Goal: Find contact information: Find contact information

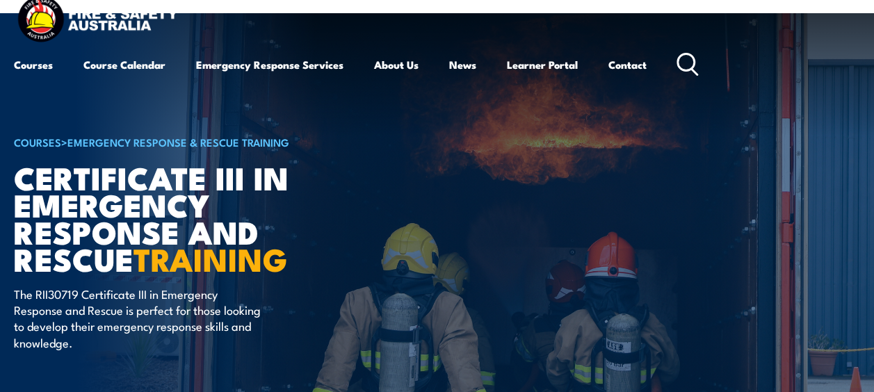
scroll to position [21, 0]
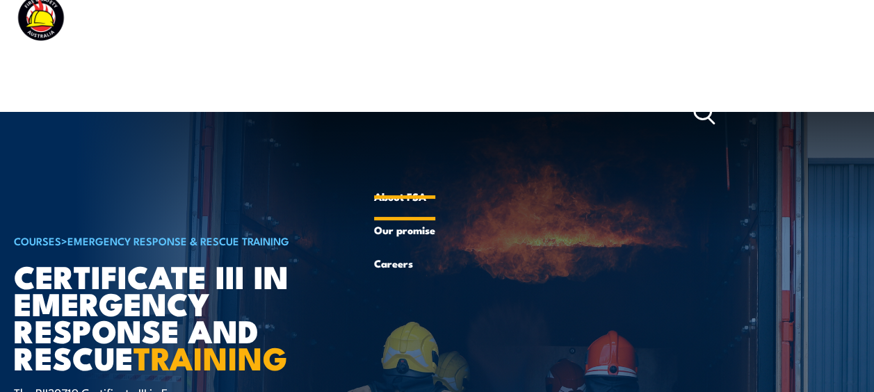
click at [408, 201] on link "About FSA" at bounding box center [404, 196] width 61 height 33
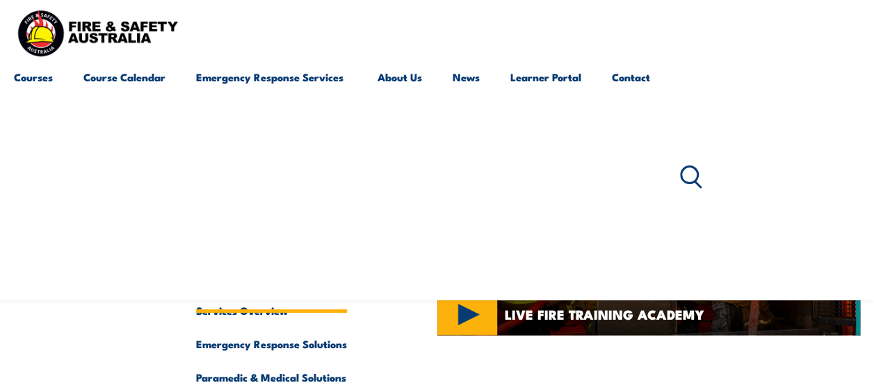
scroll to position [3655, 0]
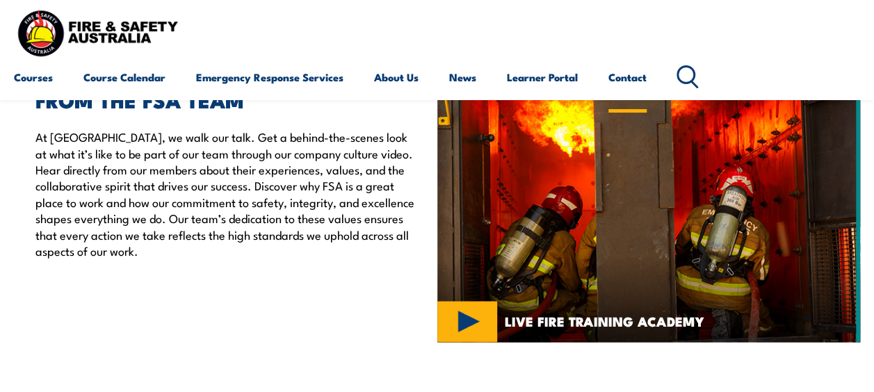
click at [640, 82] on link "Contact" at bounding box center [628, 77] width 38 height 33
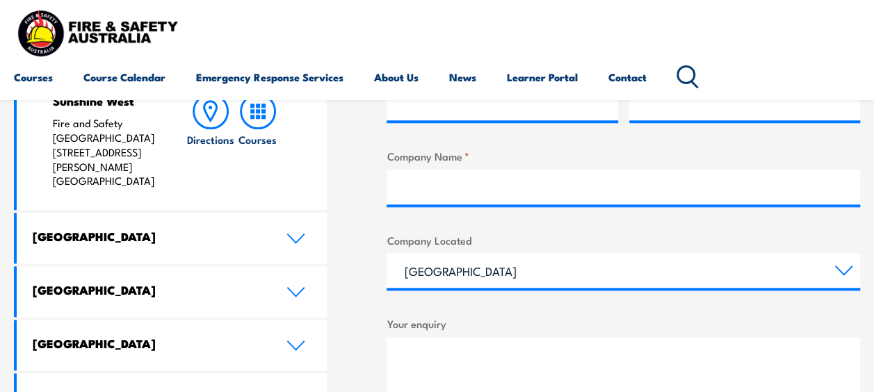
scroll to position [629, 0]
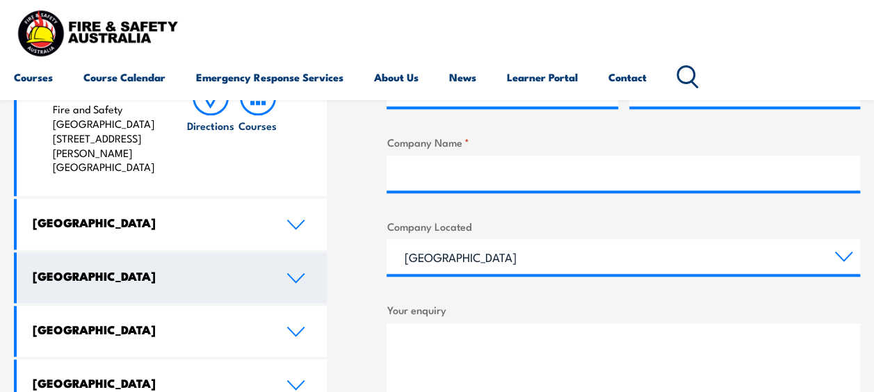
click at [299, 274] on icon at bounding box center [296, 278] width 16 height 8
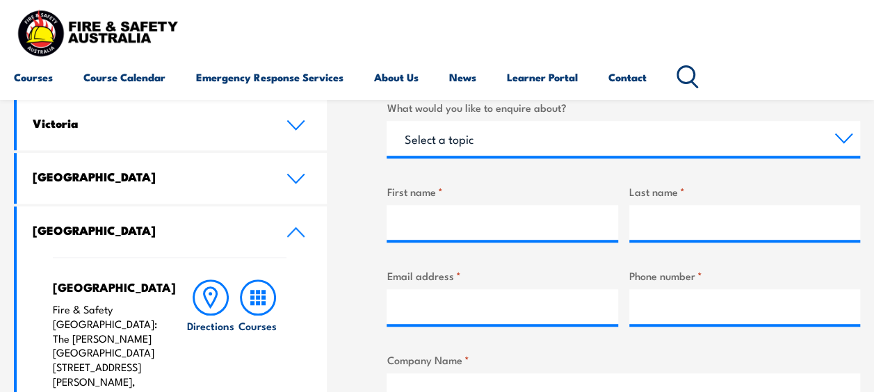
scroll to position [373, 0]
